Goal: Ask a question

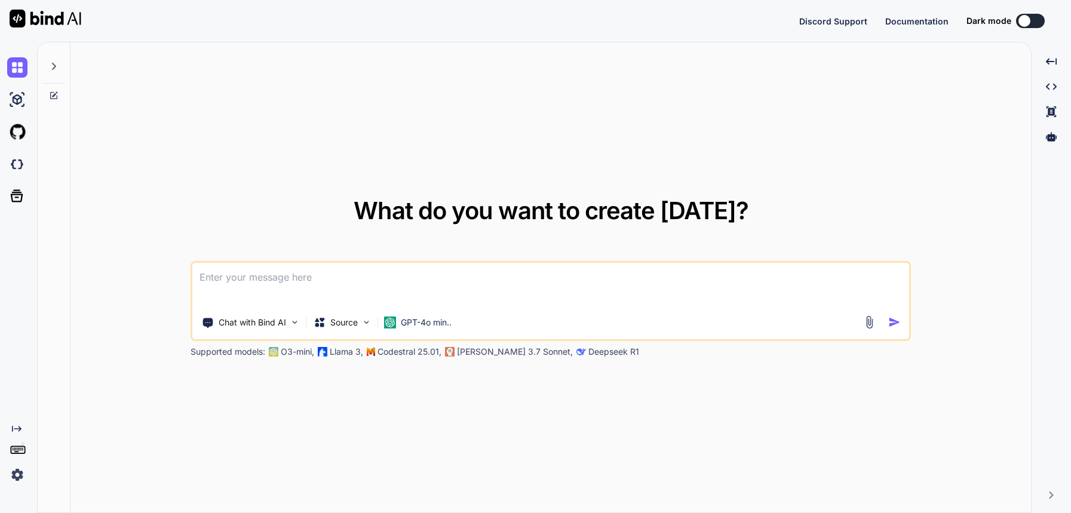
click at [480, 267] on textarea at bounding box center [550, 285] width 717 height 44
click at [456, 274] on textarea at bounding box center [550, 285] width 717 height 44
type textarea "x"
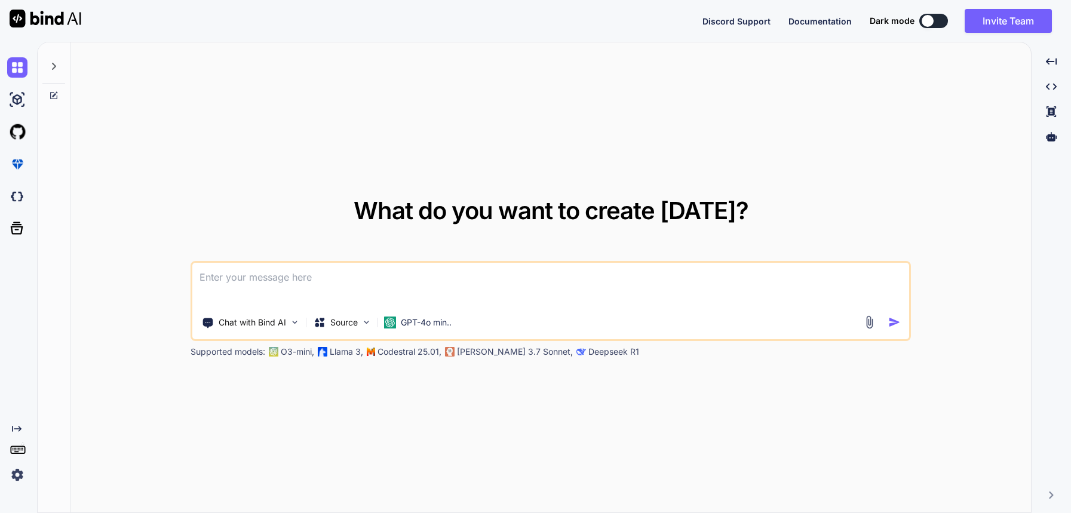
type textarea "what can be the cause when i am adding data in fromform all data is coming exce…"
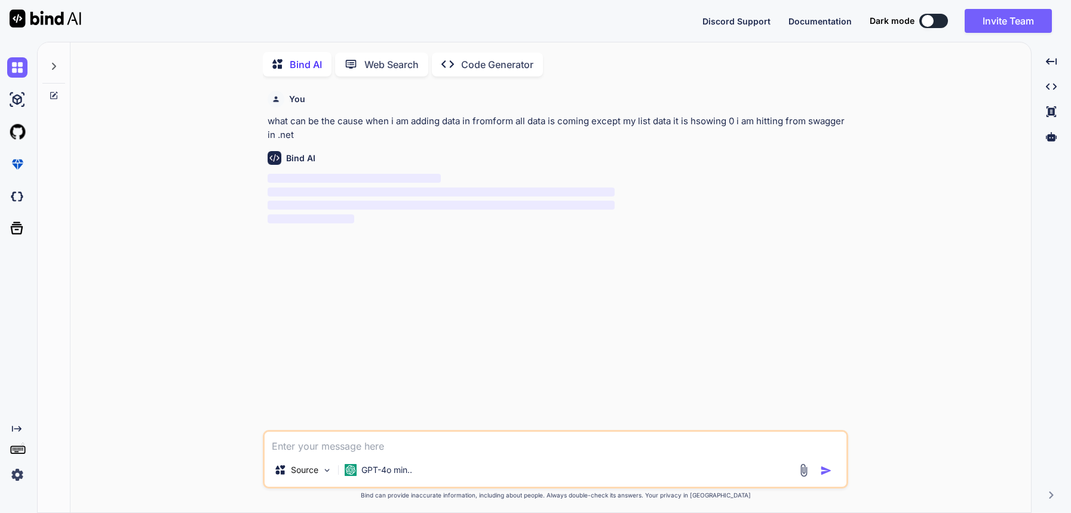
scroll to position [5, 0]
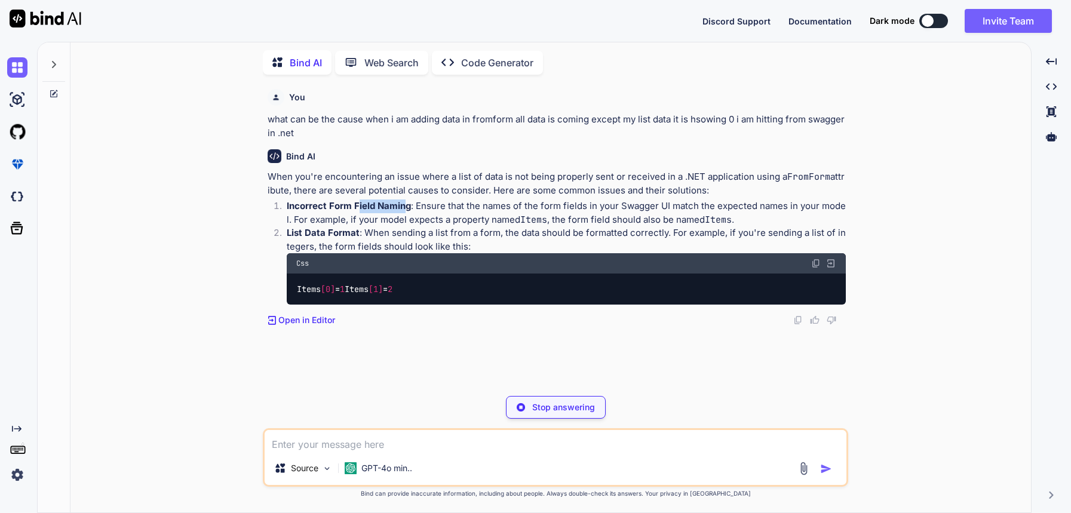
drag, startPoint x: 358, startPoint y: 208, endPoint x: 404, endPoint y: 207, distance: 46.0
click at [404, 207] on strong "Incorrect Form Field Naming" at bounding box center [349, 205] width 124 height 11
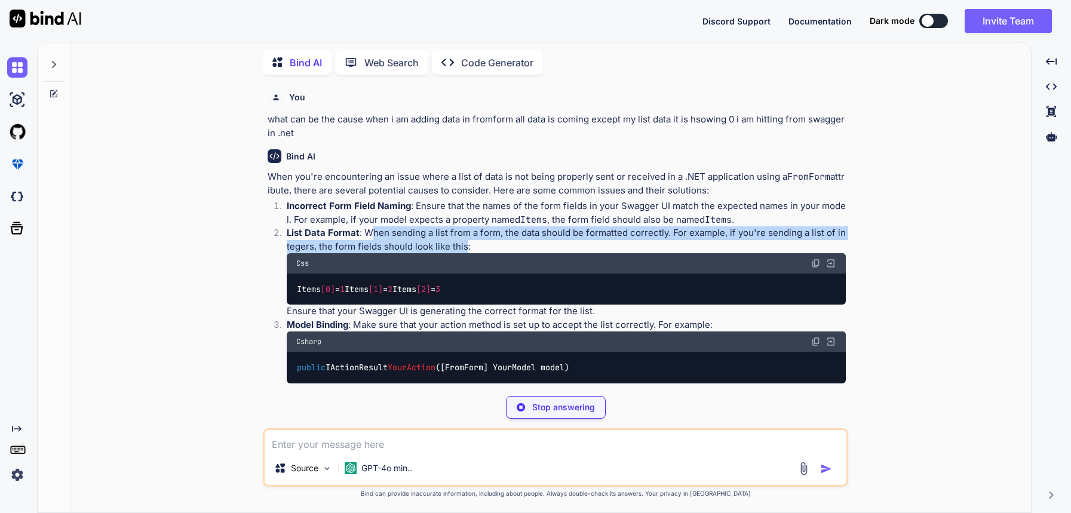
drag, startPoint x: 373, startPoint y: 237, endPoint x: 461, endPoint y: 244, distance: 88.1
click at [461, 244] on p "List Data Format : When sending a list from a form, the data should be formatte…" at bounding box center [566, 239] width 559 height 27
click at [464, 245] on p "List Data Format : When sending a list from a form, the data should be formatte…" at bounding box center [566, 239] width 559 height 27
drag, startPoint x: 462, startPoint y: 246, endPoint x: 367, endPoint y: 234, distance: 95.2
click at [367, 234] on p "List Data Format : When sending a list from a form, the data should be formatte…" at bounding box center [566, 239] width 559 height 27
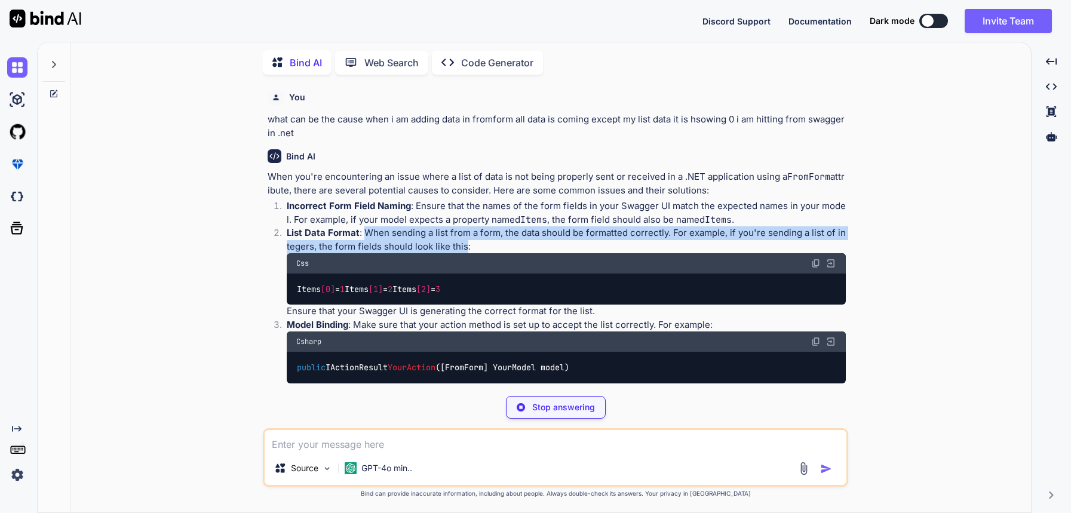
click at [481, 231] on p "List Data Format : When sending a list from a form, the data should be formatte…" at bounding box center [566, 239] width 559 height 27
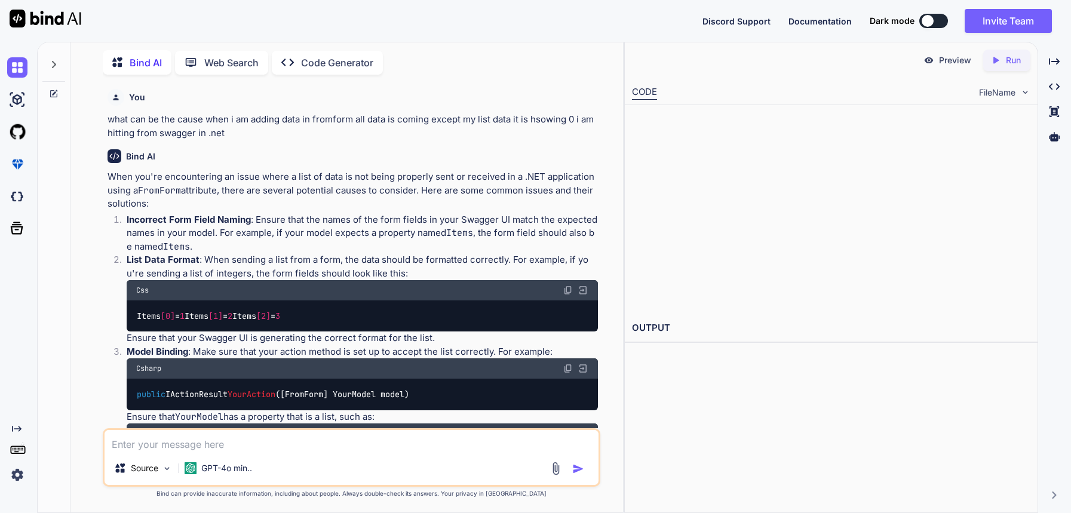
type textarea "x"
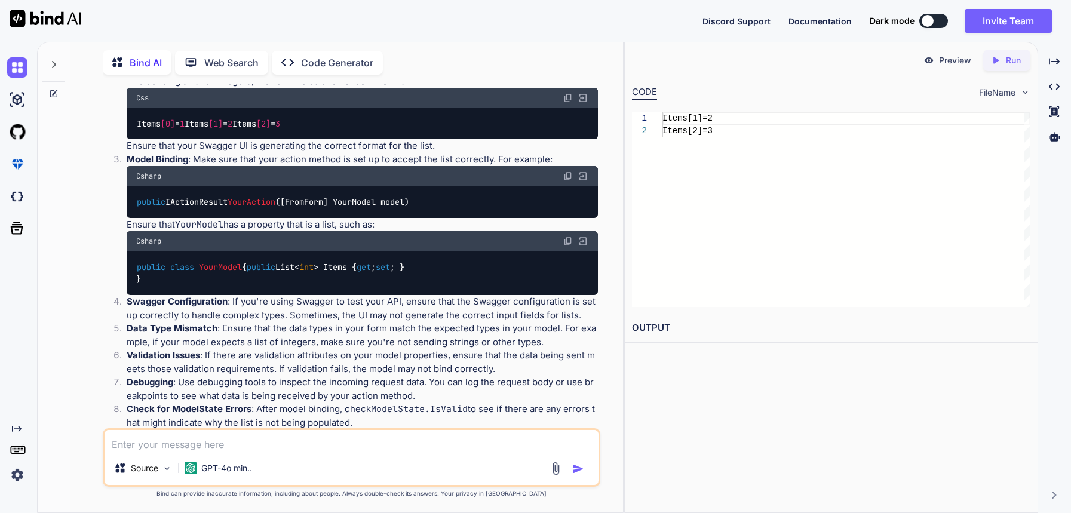
scroll to position [193, 0]
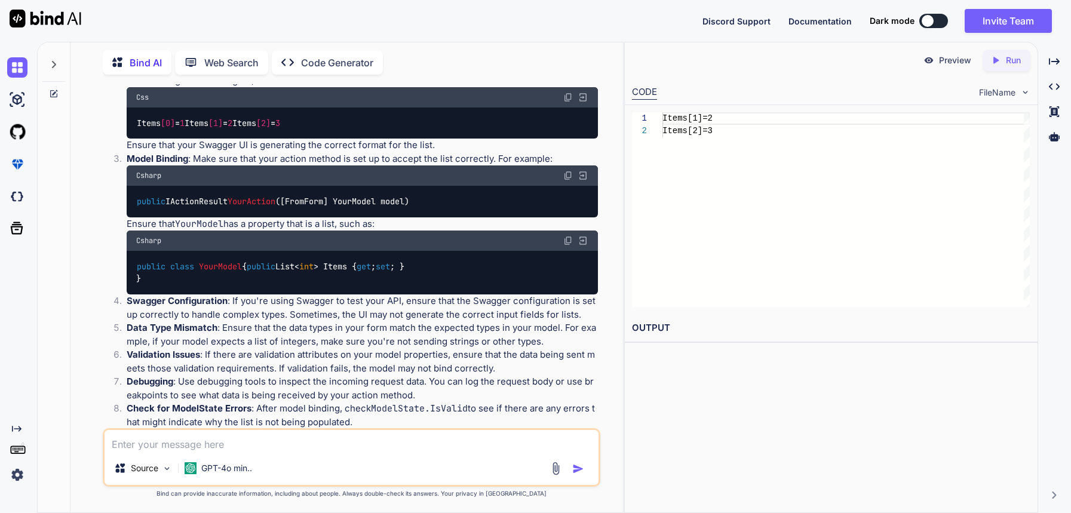
click at [377, 207] on span "[FromForm] YourModel model" at bounding box center [342, 201] width 124 height 11
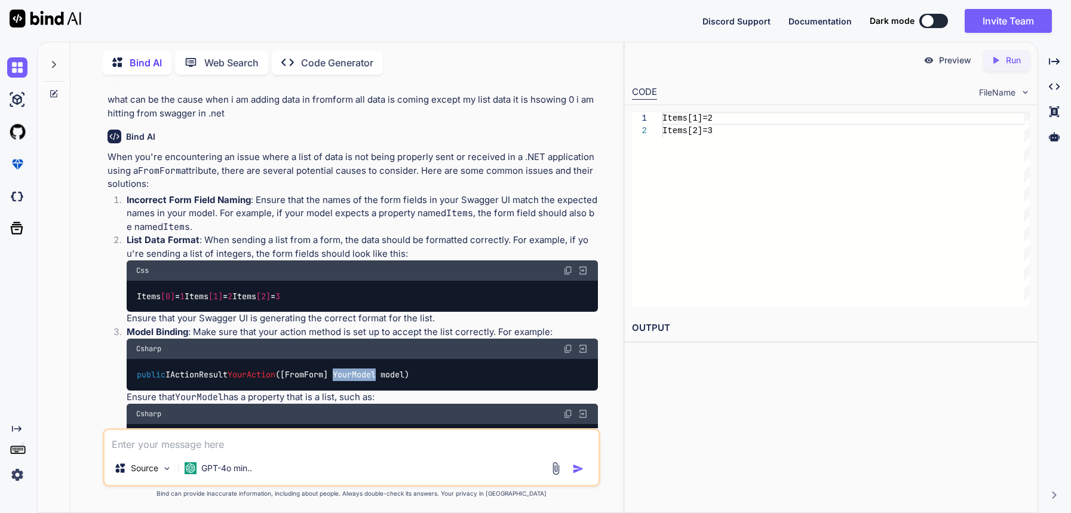
scroll to position [9, 0]
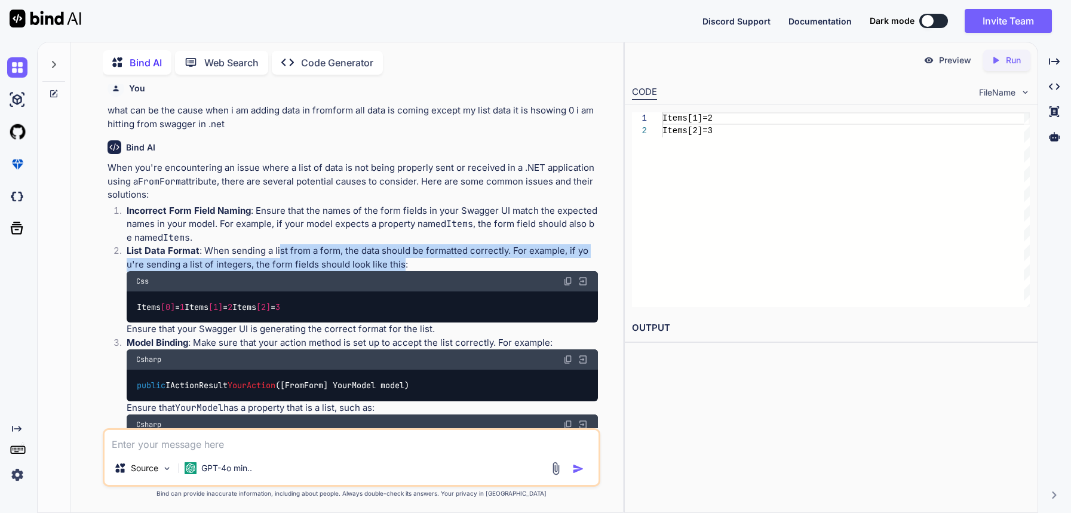
drag, startPoint x: 391, startPoint y: 260, endPoint x: 276, endPoint y: 248, distance: 115.4
click at [276, 248] on p "List Data Format : When sending a list from a form, the data should be formatte…" at bounding box center [362, 257] width 471 height 27
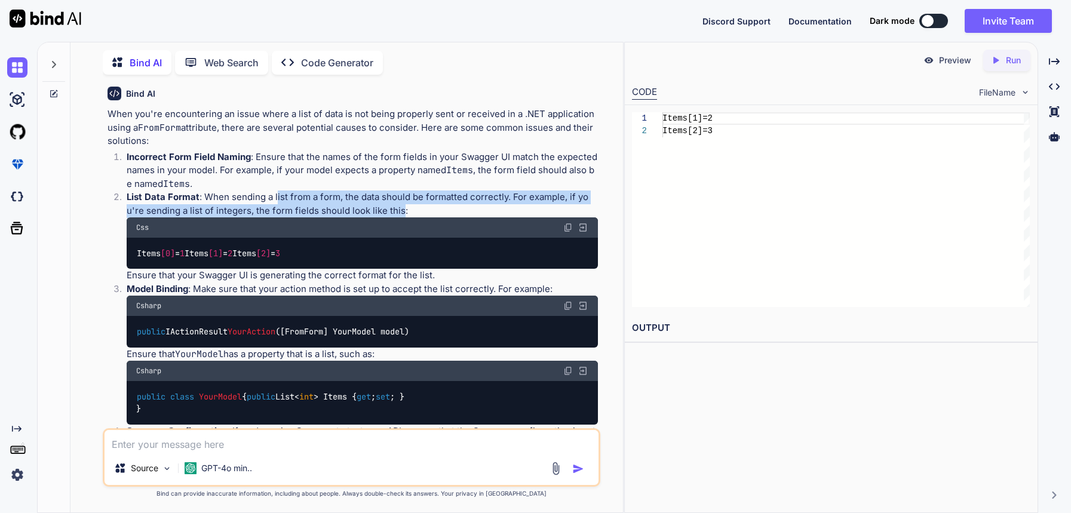
scroll to position [0, 0]
